Goal: Task Accomplishment & Management: Manage account settings

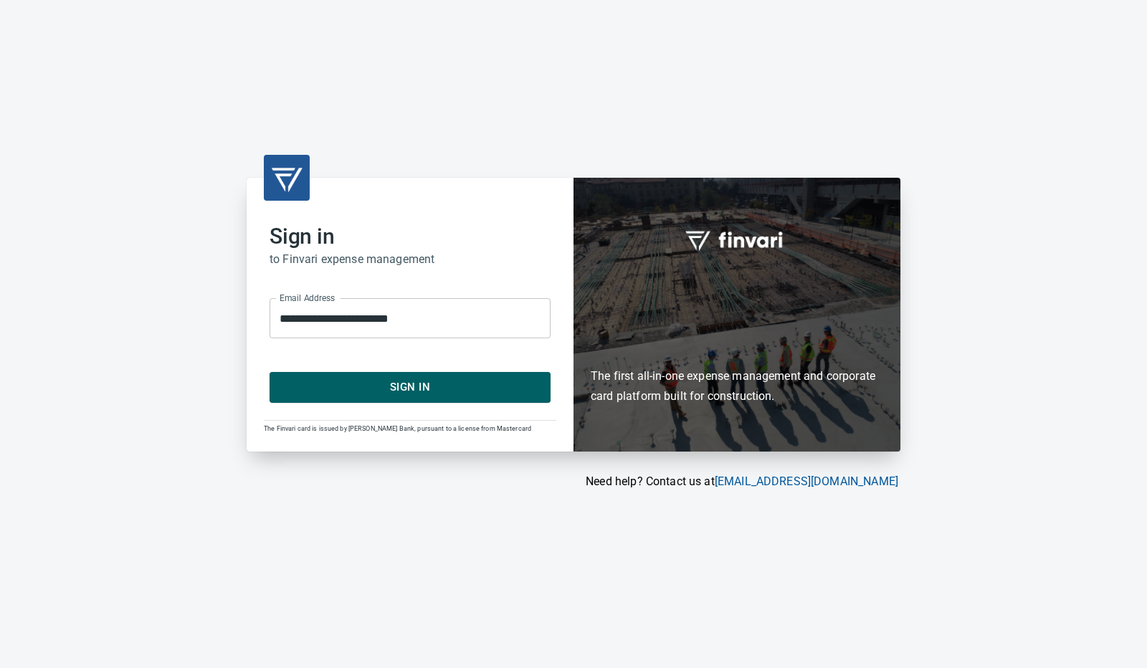
click at [432, 386] on span "Sign In" at bounding box center [410, 387] width 250 height 19
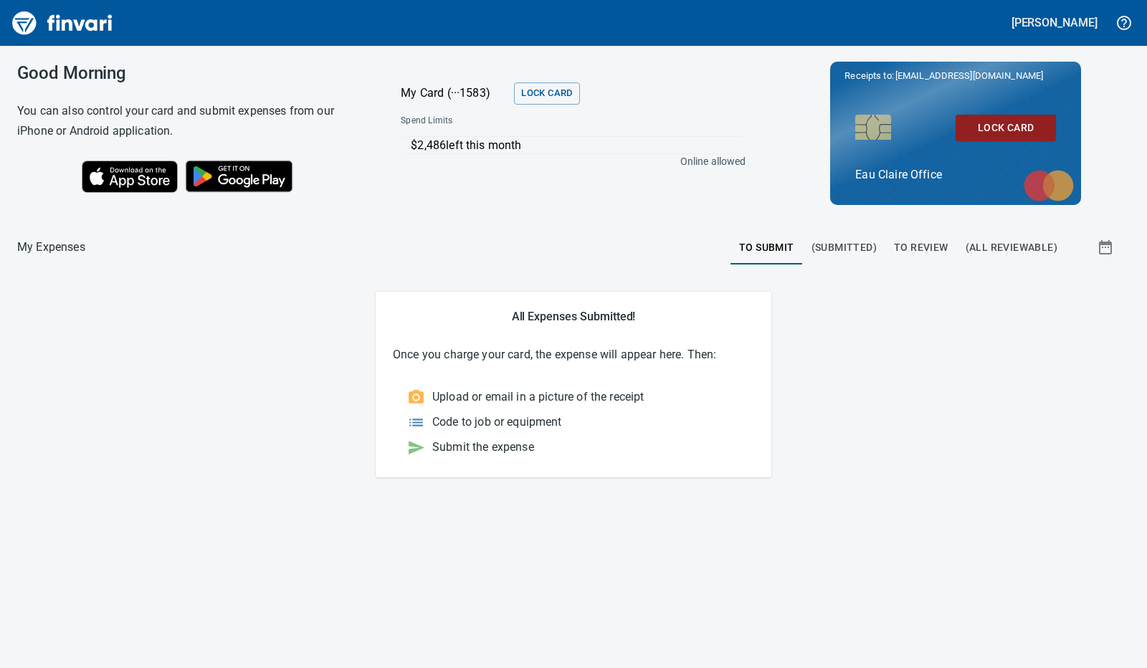
click at [921, 250] on span "To Review" at bounding box center [921, 248] width 54 height 18
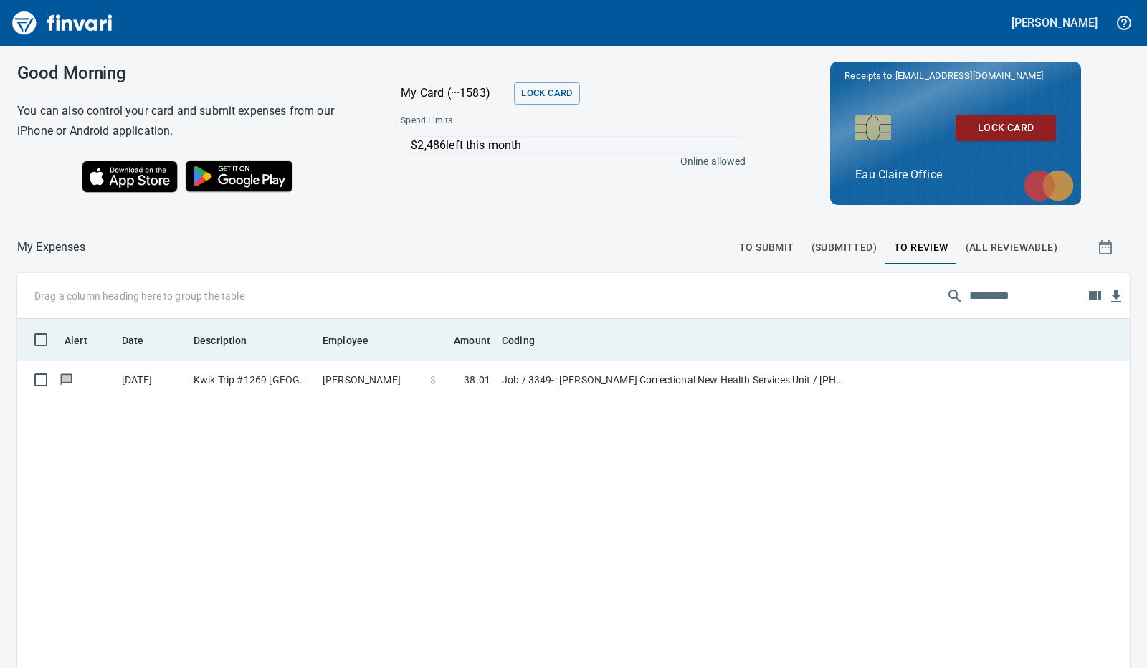
scroll to position [499, 1091]
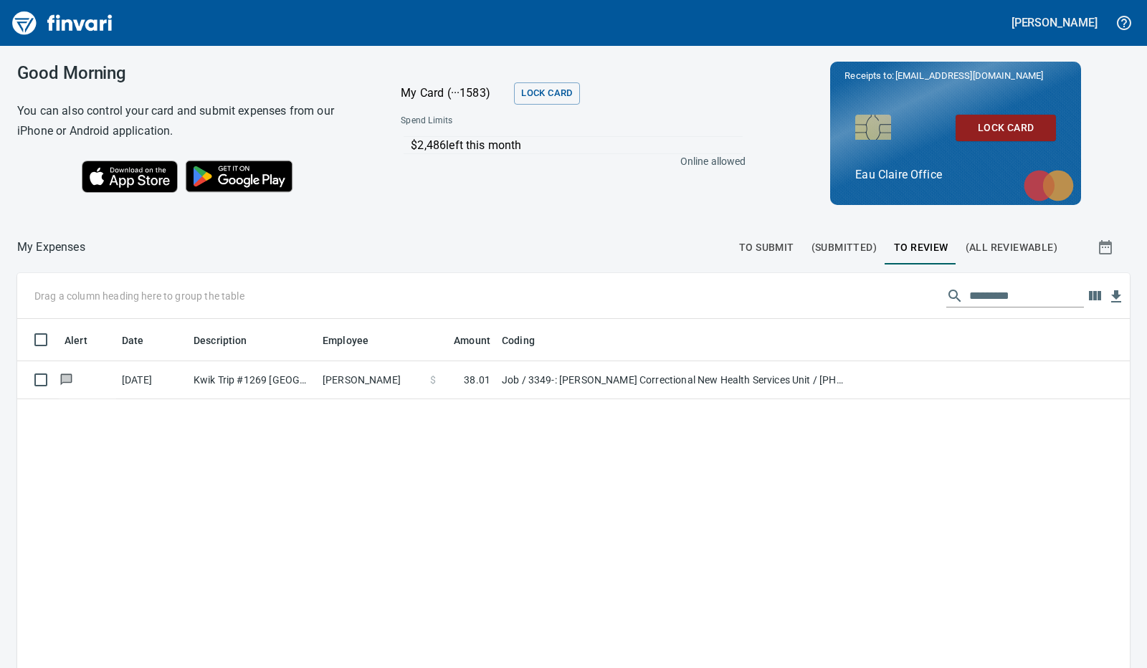
click at [424, 461] on div "Alert Date Description Employee Amount Coding 8/29/2025 Kwik Trip #1269 Cadott …" at bounding box center [573, 575] width 1113 height 512
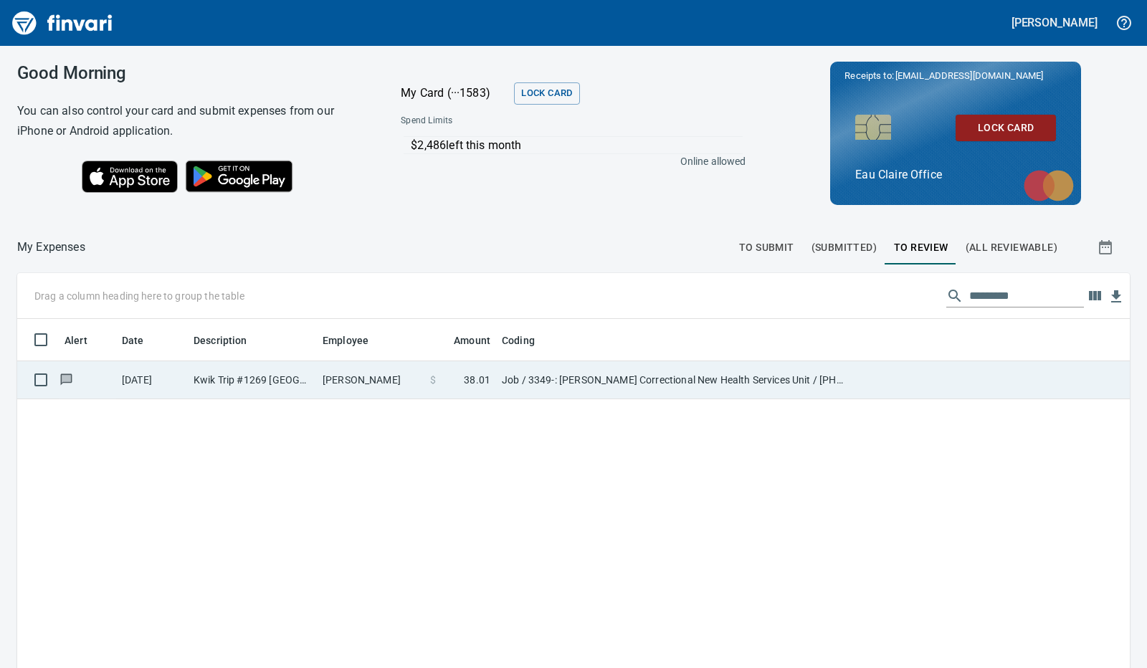
click at [518, 381] on td "Job / 3349-: Stanley Correctional New Health Services Unit / 01540-20-01: Fuel …" at bounding box center [675, 380] width 359 height 38
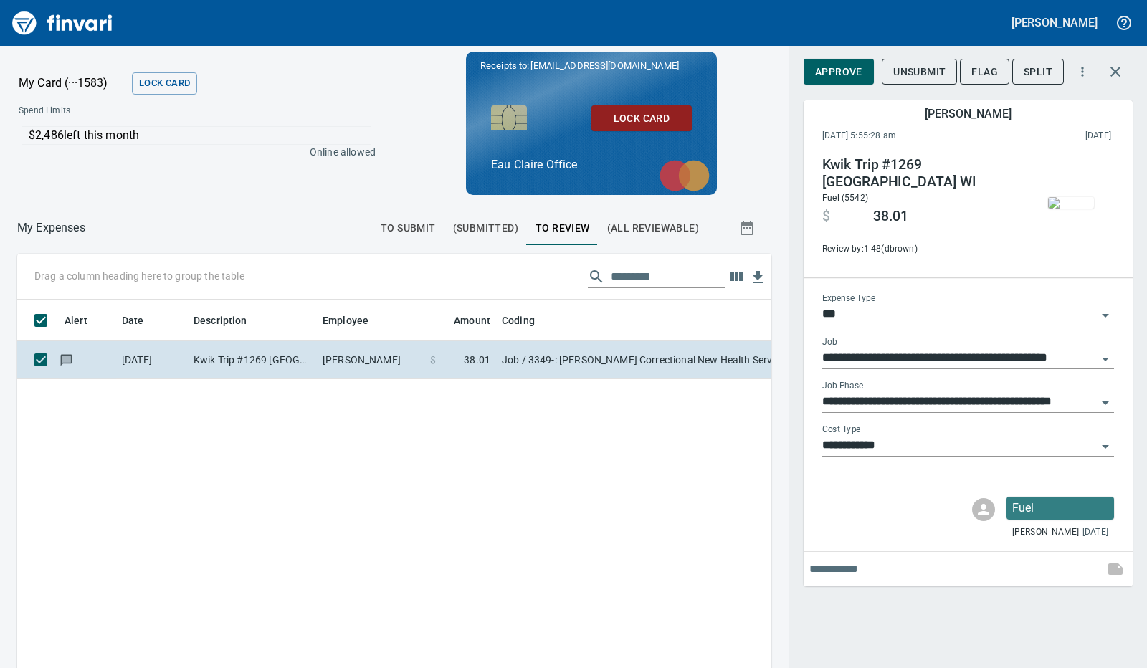
scroll to position [488, 721]
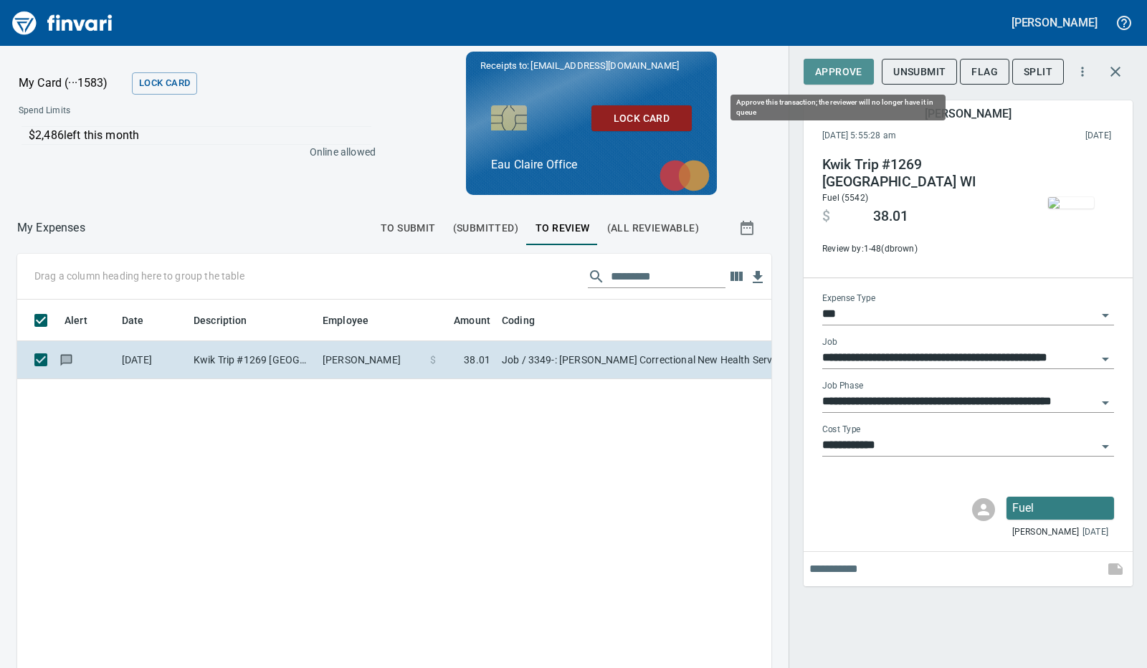
click at [833, 72] on span "Approve" at bounding box center [838, 72] width 47 height 18
